Goal: Task Accomplishment & Management: Use online tool/utility

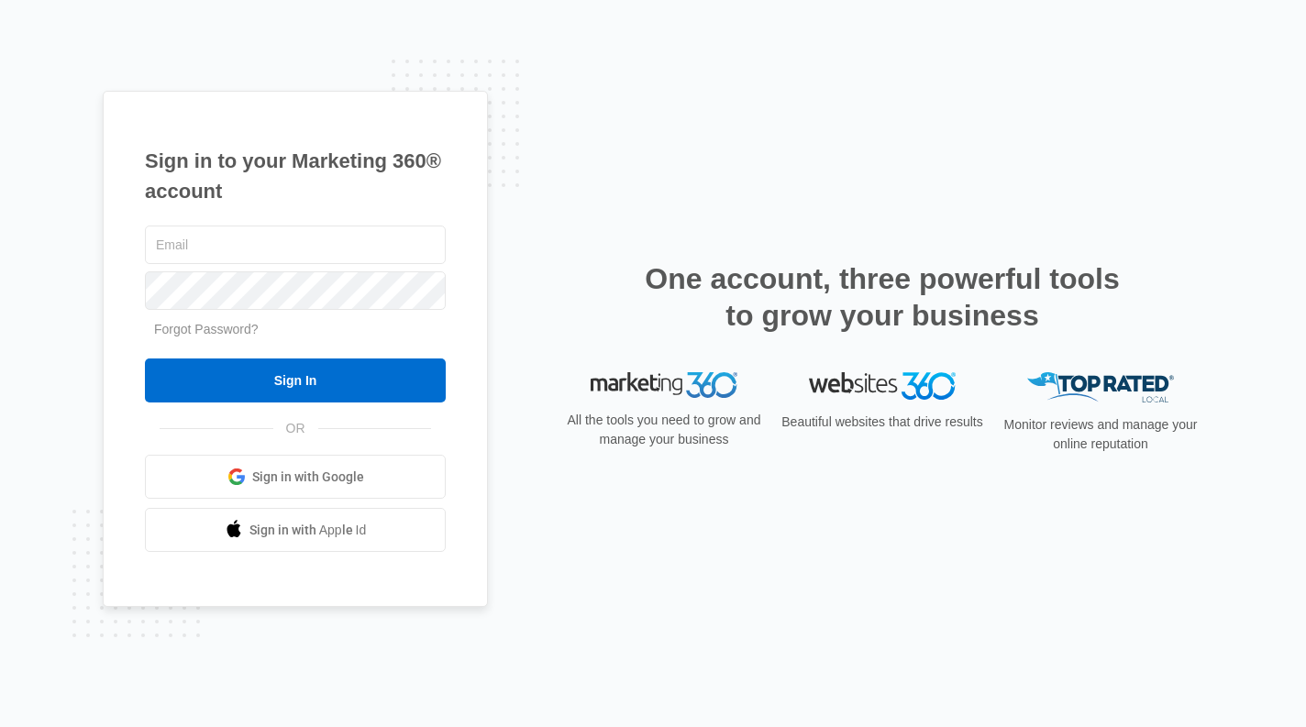
type input "[PERSON_NAME][EMAIL_ADDRESS][DOMAIN_NAME]"
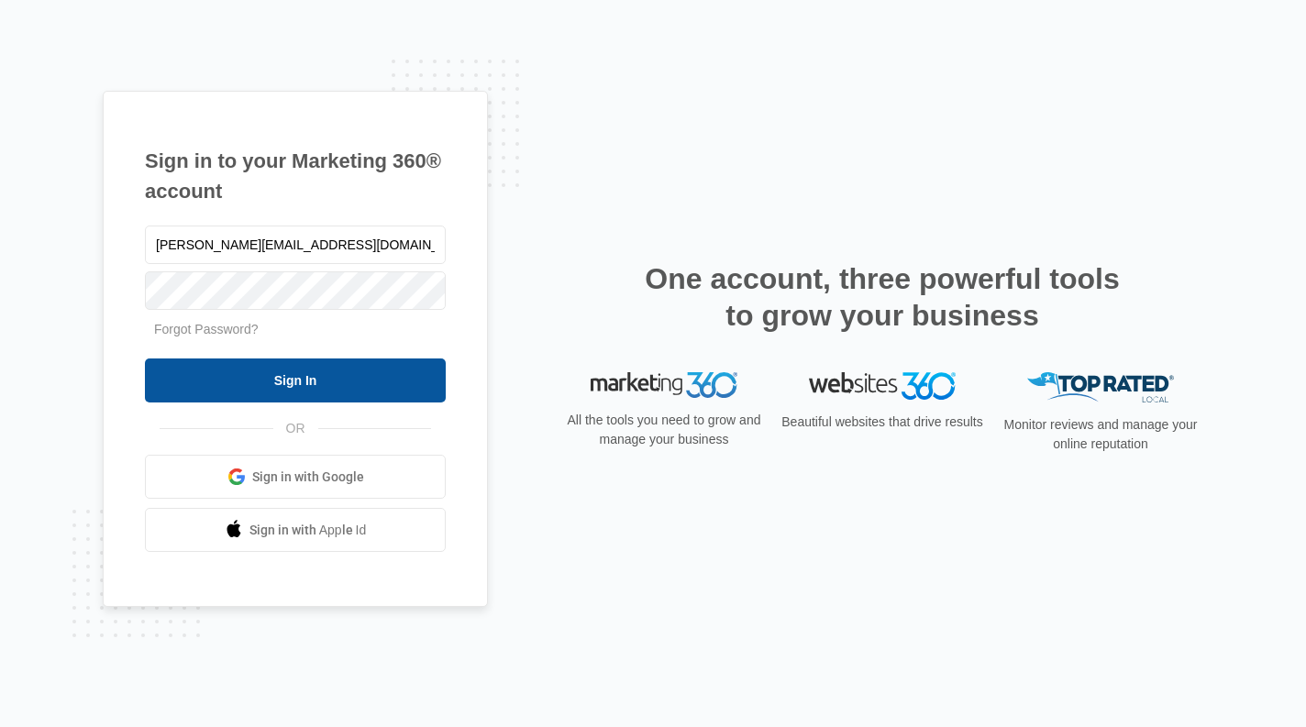
click at [275, 379] on input "Sign In" at bounding box center [295, 381] width 301 height 44
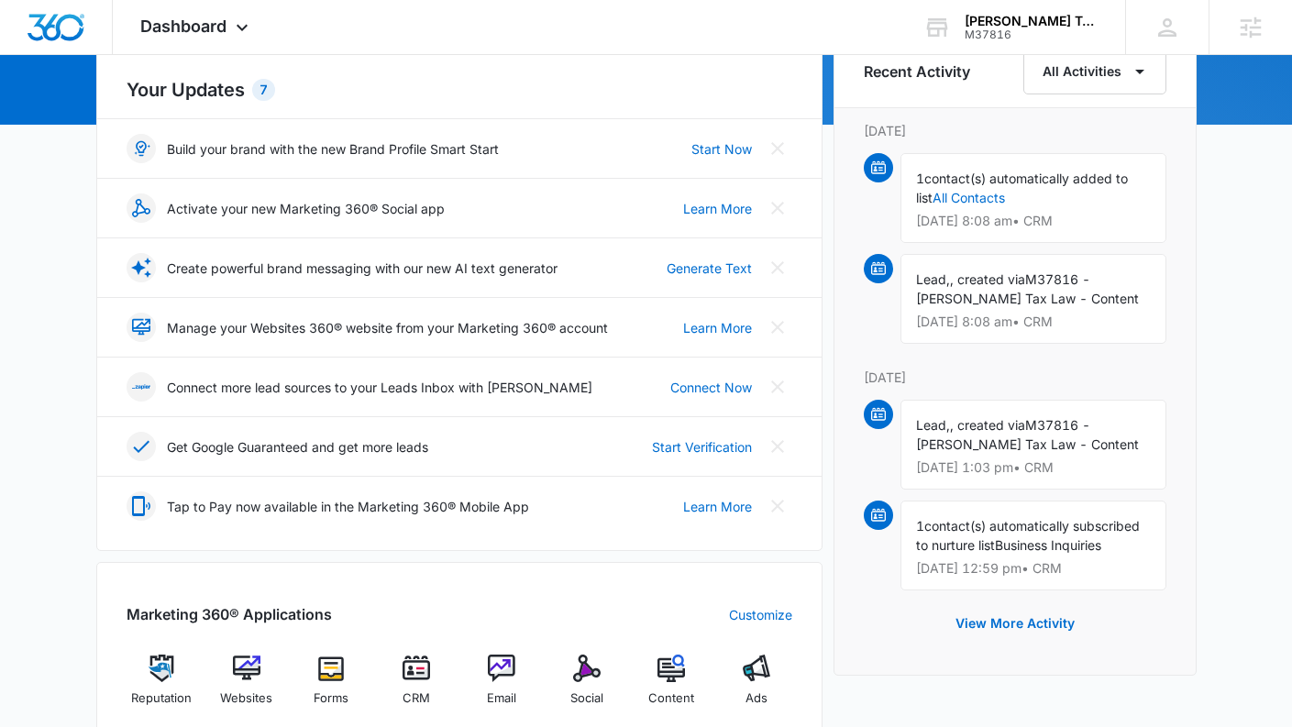
scroll to position [574, 0]
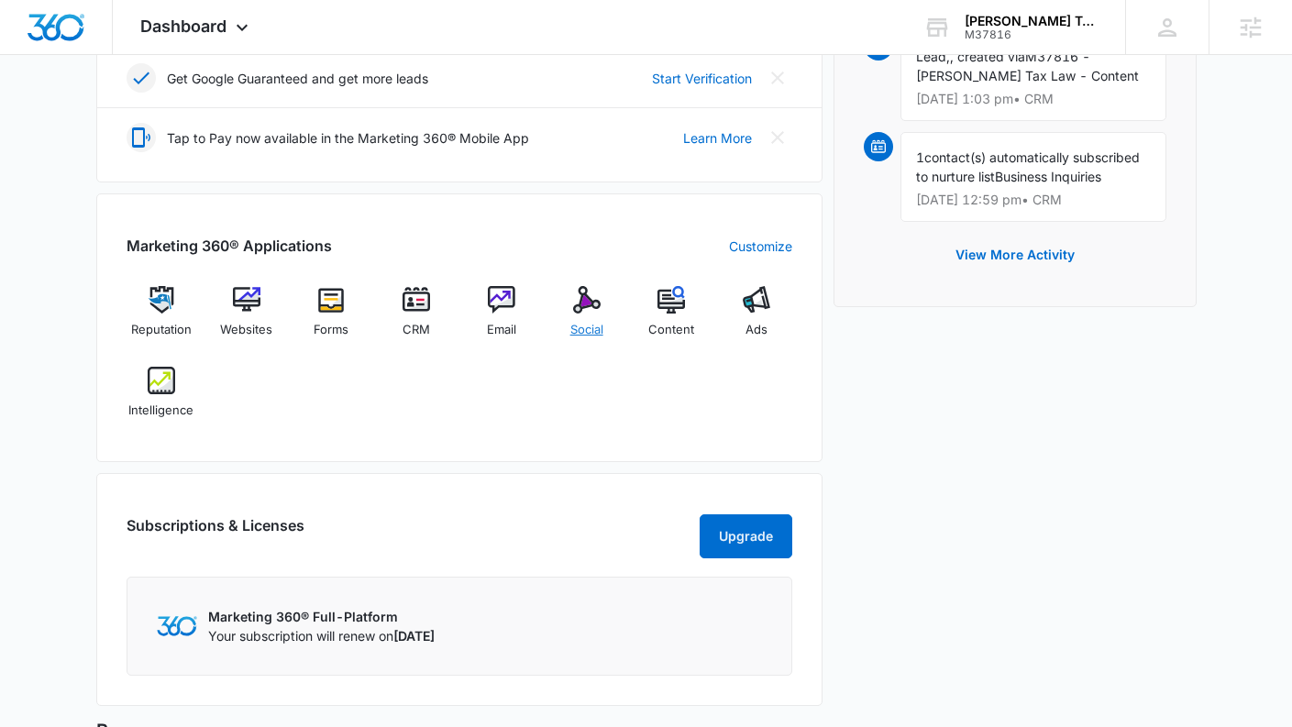
click at [567, 316] on div "Social" at bounding box center [586, 319] width 71 height 66
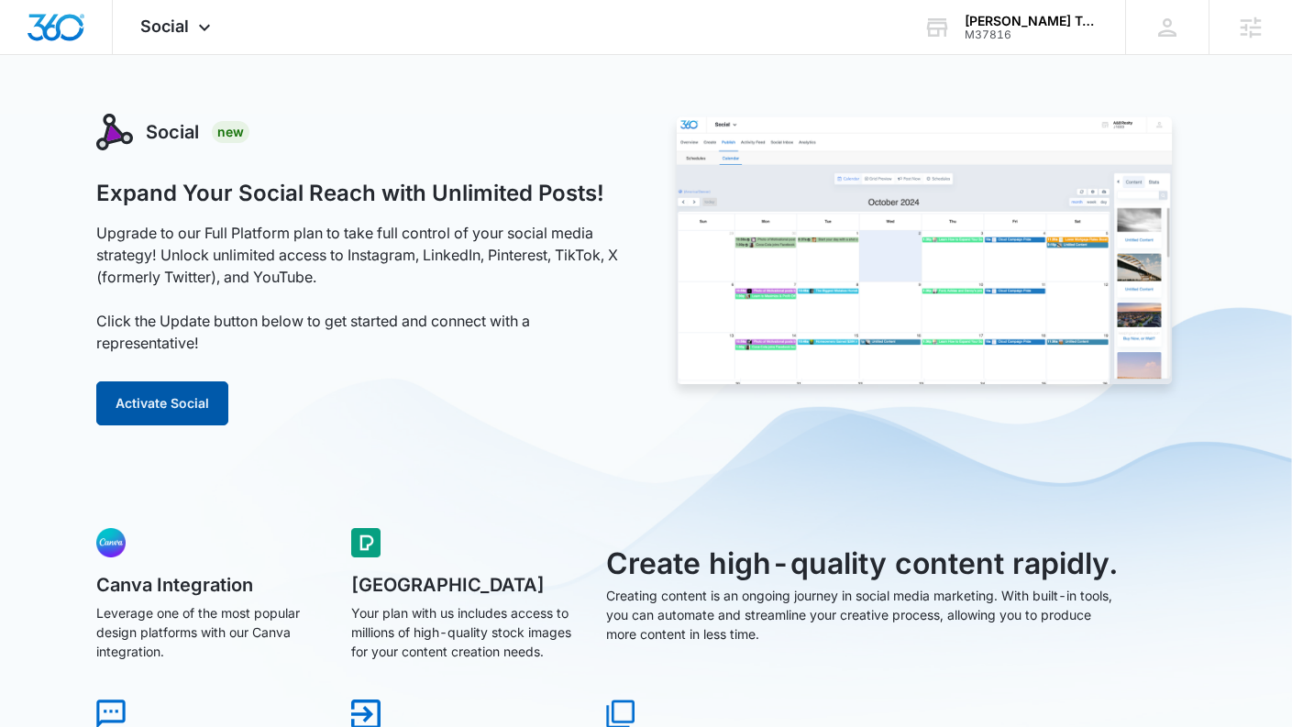
click at [161, 407] on button "Activate Social" at bounding box center [162, 404] width 132 height 44
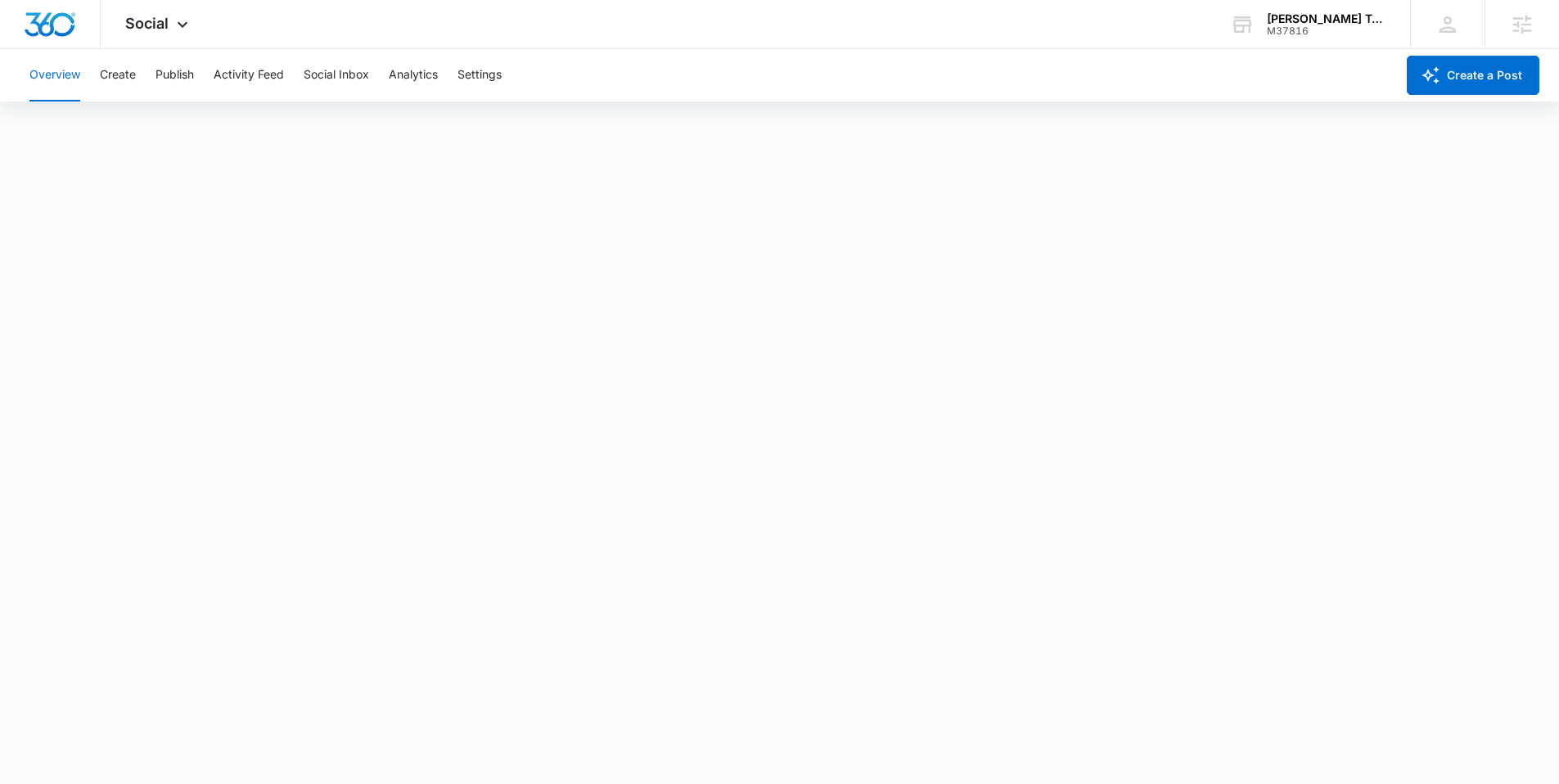
scroll to position [4, 0]
click at [125, 76] on button "Create" at bounding box center [118, 75] width 36 height 53
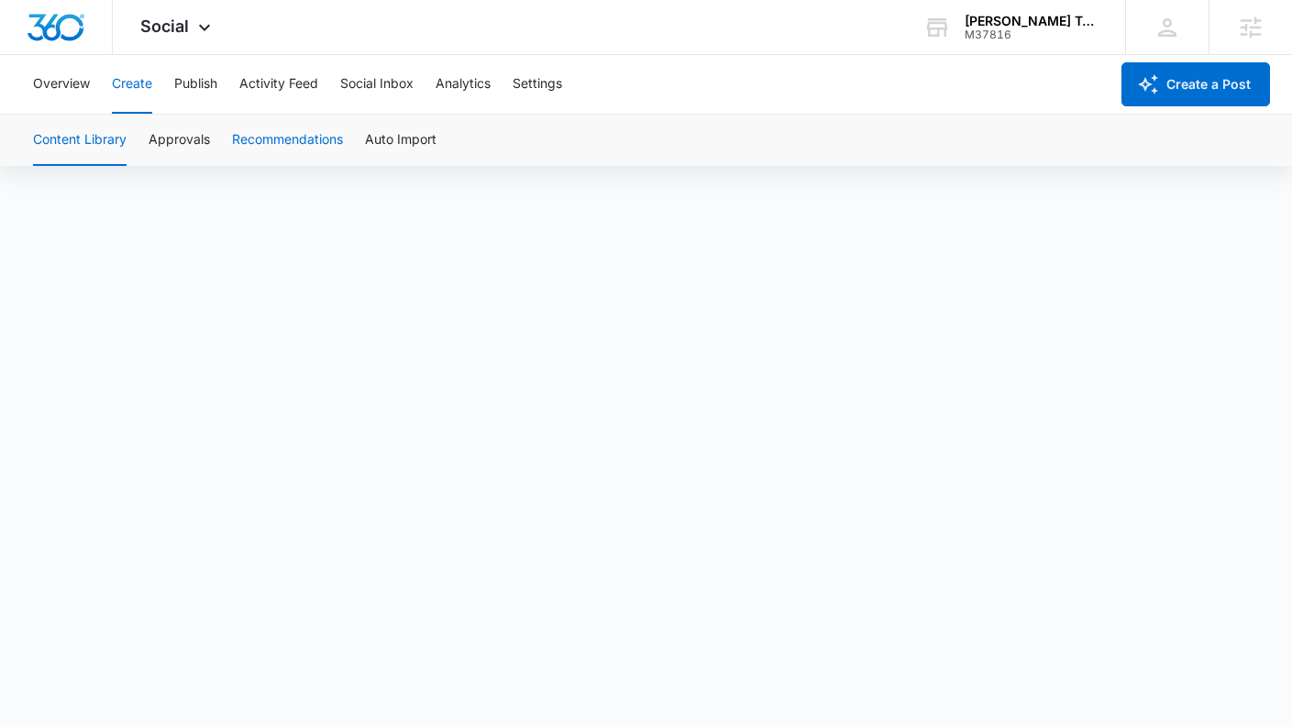
scroll to position [13, 0]
click at [192, 87] on button "Publish" at bounding box center [195, 84] width 43 height 59
click at [151, 134] on button "Schedules" at bounding box center [140, 140] width 62 height 51
click at [145, 84] on button "Create" at bounding box center [132, 84] width 40 height 59
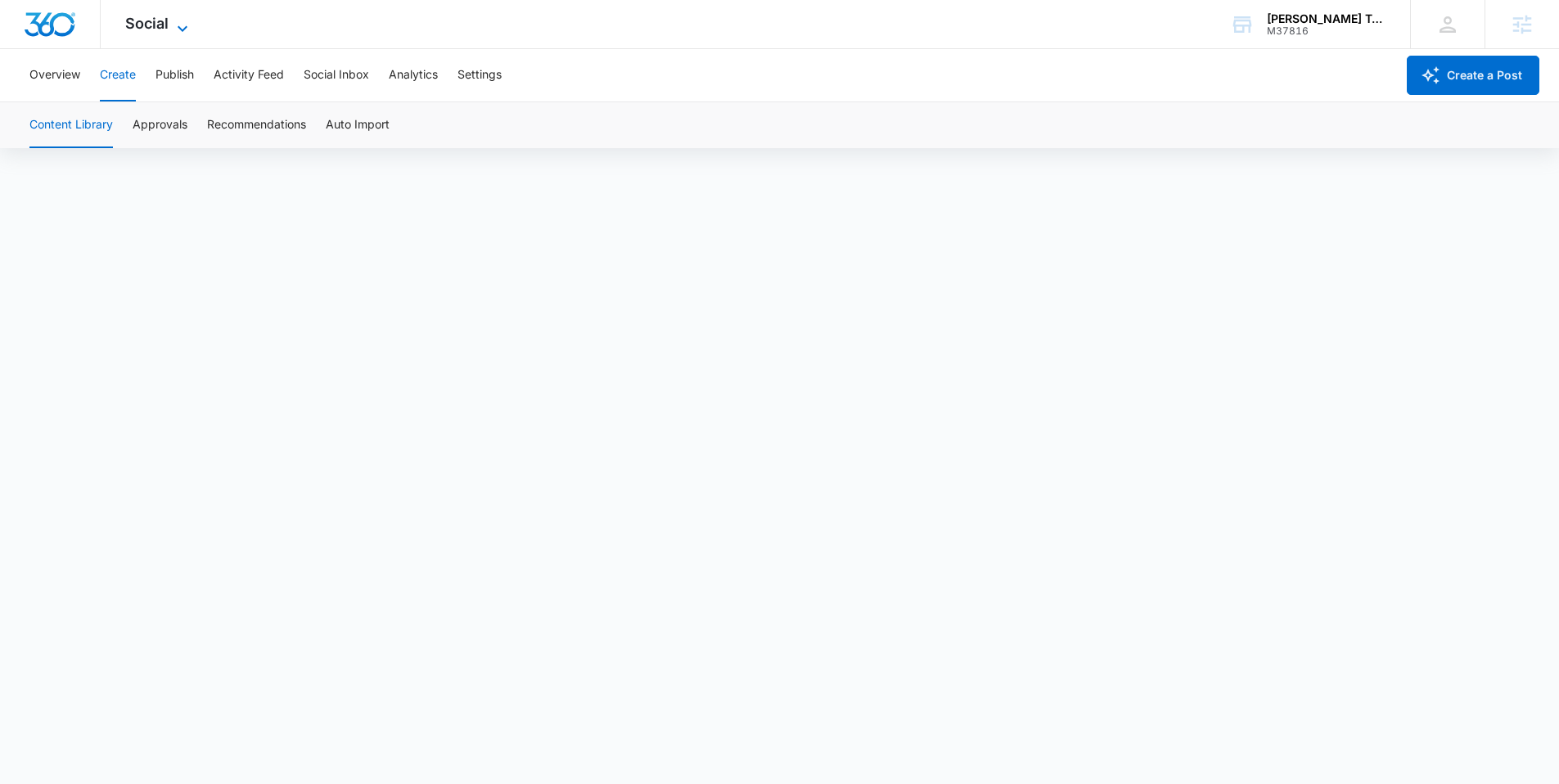
click at [151, 21] on span "Social" at bounding box center [146, 23] width 44 height 17
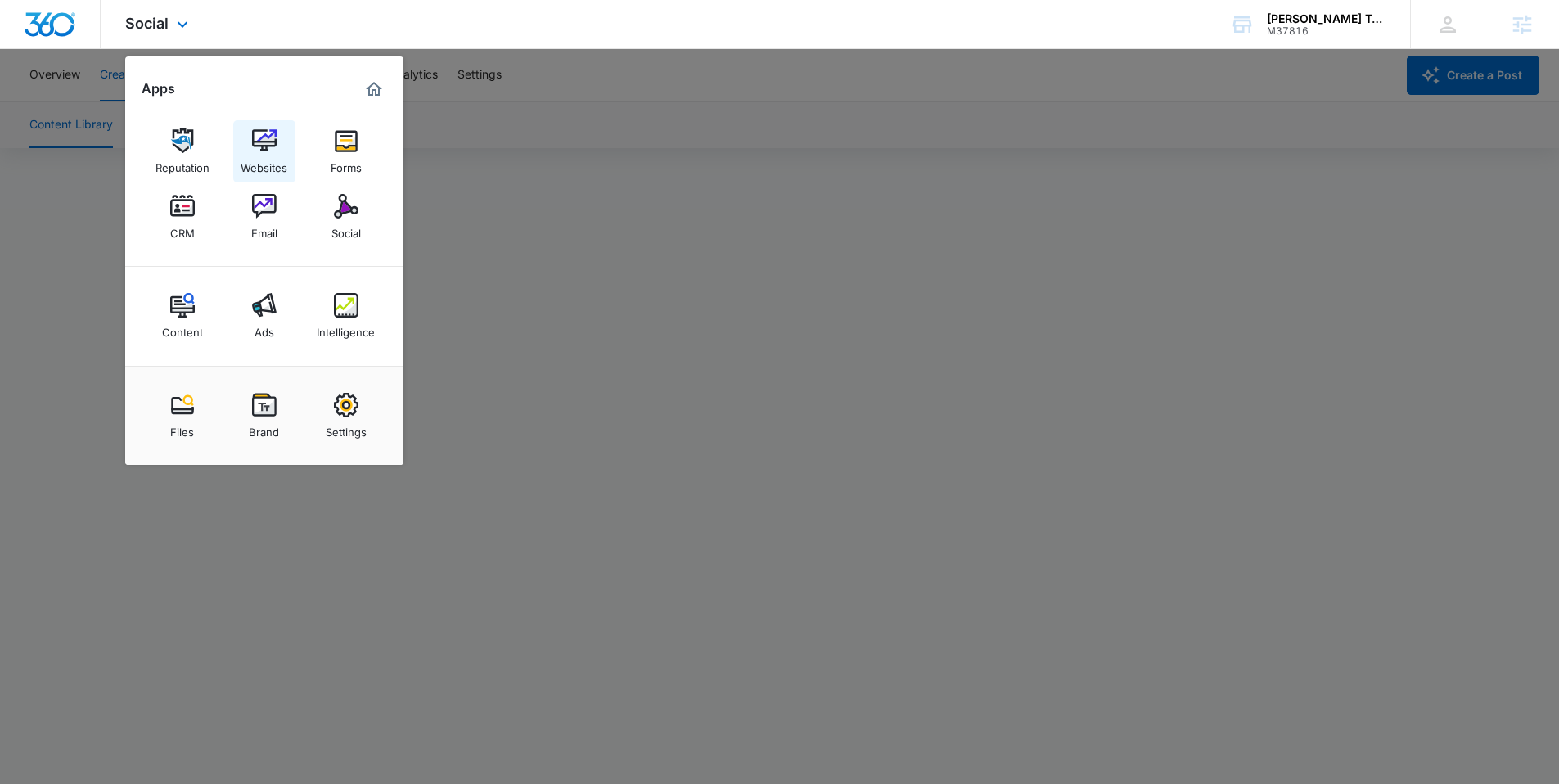
click at [276, 162] on div "Websites" at bounding box center [264, 164] width 46 height 21
